Goal: Browse casually

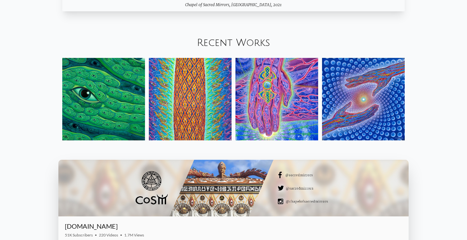
scroll to position [767, 0]
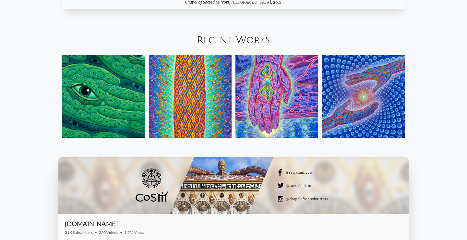
click at [228, 43] on link "Recent Works" at bounding box center [233, 40] width 73 height 11
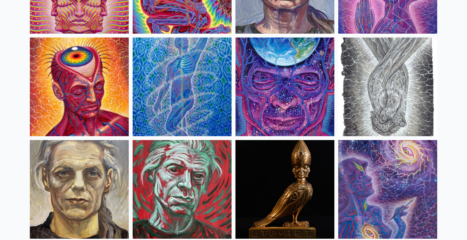
scroll to position [1402, 0]
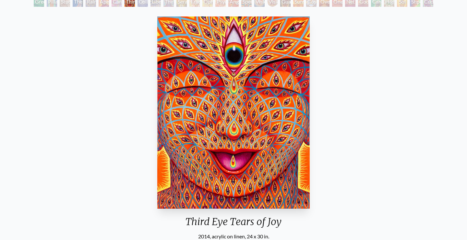
scroll to position [46, 0]
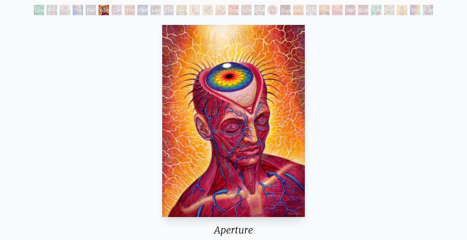
scroll to position [32, 0]
